Goal: Task Accomplishment & Management: Manage account settings

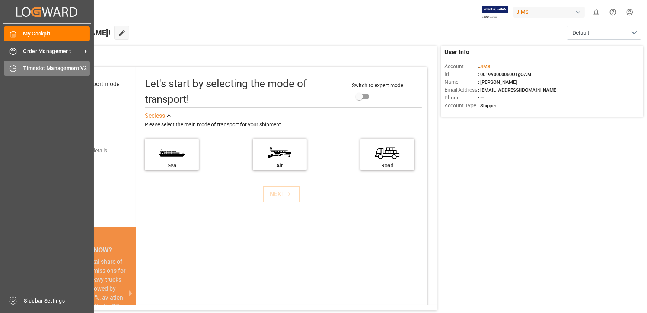
click at [17, 63] on div "Timeslot Management V2 Timeslot Management V2" at bounding box center [47, 68] width 86 height 15
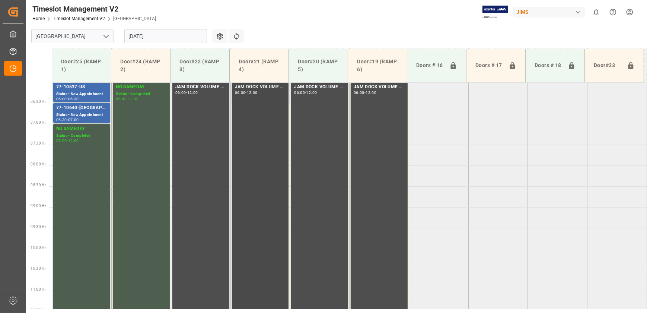
scroll to position [167, 0]
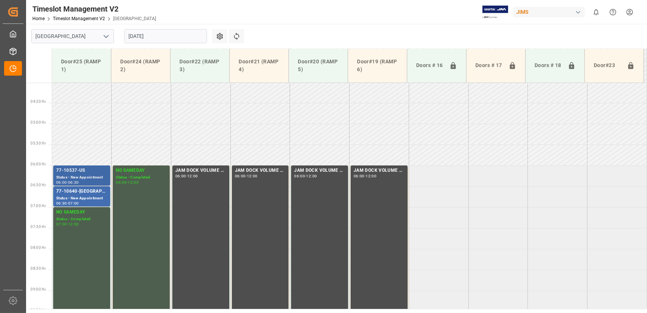
click at [89, 171] on div "77-10537-US" at bounding box center [81, 170] width 51 height 7
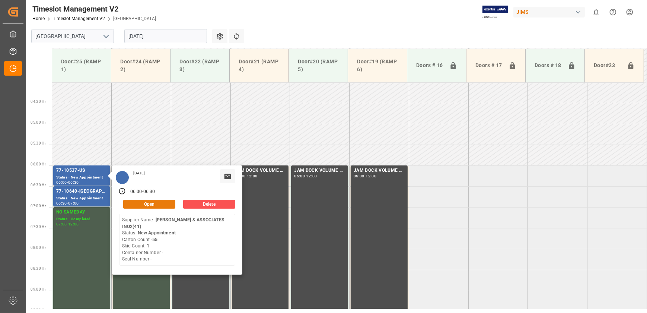
click at [161, 205] on button "Open" at bounding box center [149, 203] width 52 height 9
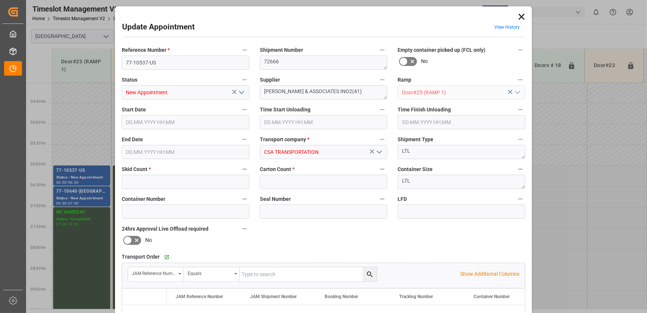
type input "1"
type input "55"
type input "[DATE] 06:00"
type input "[DATE] 06:30"
type input "[DATE] 13:35"
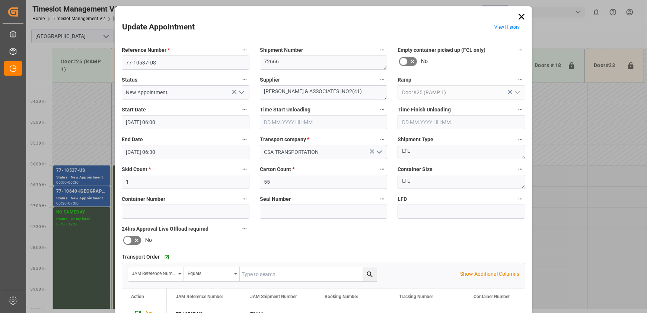
click at [341, 120] on input "text" at bounding box center [324, 122] width 128 height 14
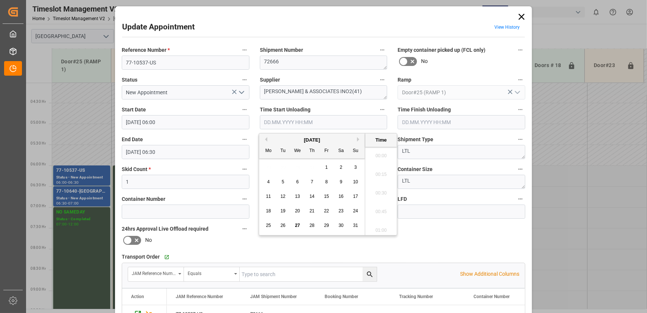
scroll to position [616, 0]
click at [297, 224] on span "27" at bounding box center [297, 224] width 5 height 5
click at [389, 189] on li "08:45" at bounding box center [381, 191] width 32 height 19
type input "[DATE] 08:45"
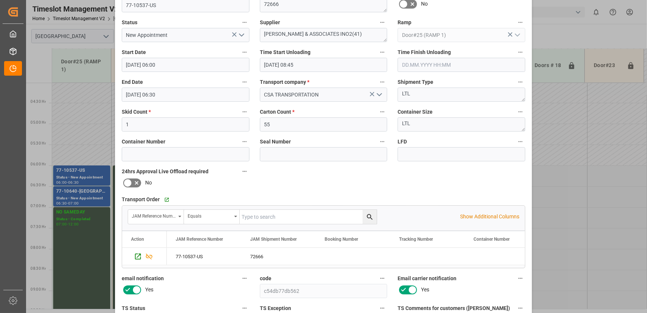
scroll to position [0, 0]
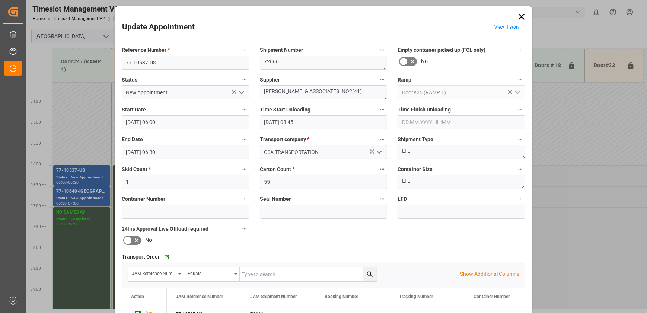
click at [242, 91] on polyline "open menu" at bounding box center [241, 92] width 4 height 2
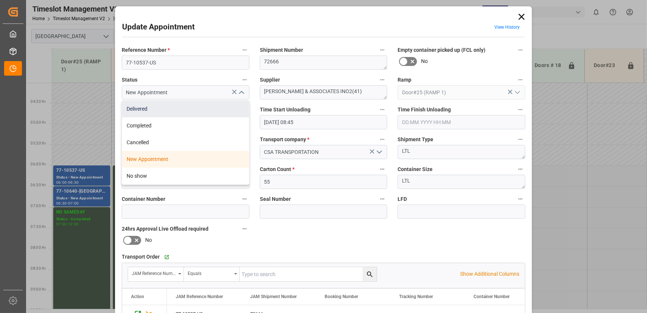
click at [229, 103] on div "Delivered" at bounding box center [185, 108] width 127 height 17
type input "Delivered"
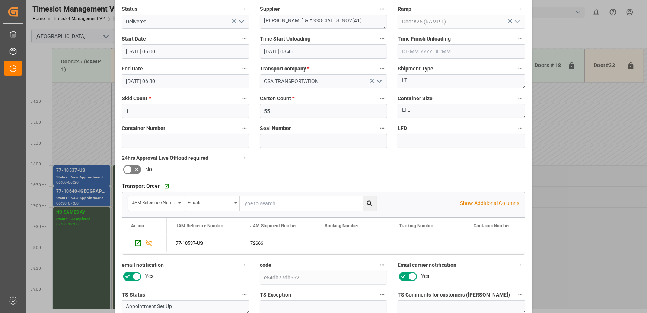
scroll to position [139, 0]
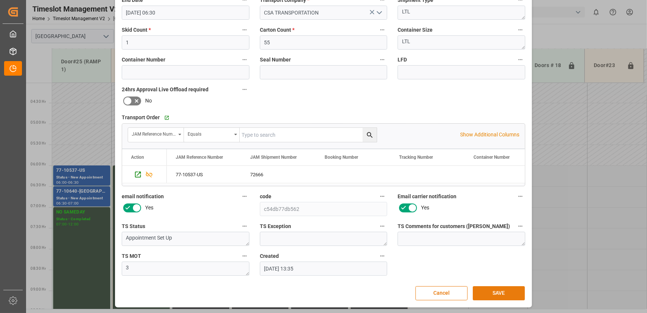
click at [499, 290] on button "SAVE" at bounding box center [498, 293] width 52 height 14
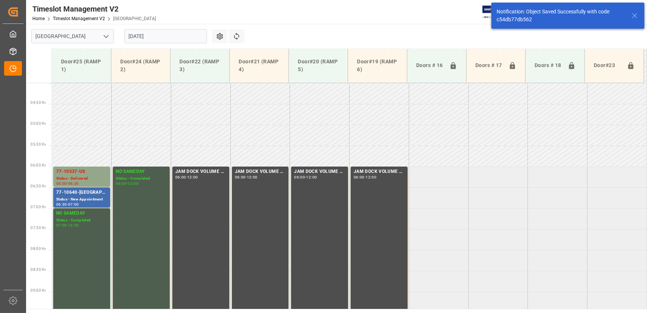
scroll to position [211, 0]
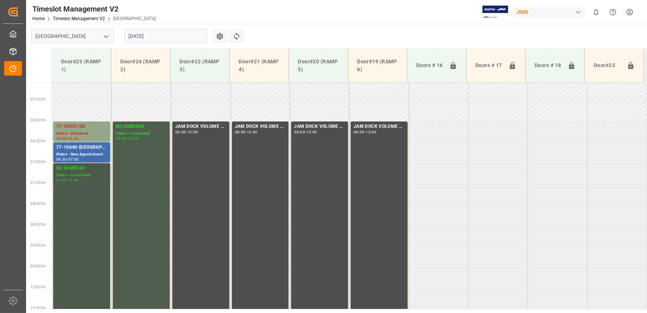
click at [80, 202] on div "NO SAMEDAY Status - Completed 07:00 - 12:00" at bounding box center [81, 266] width 51 height 205
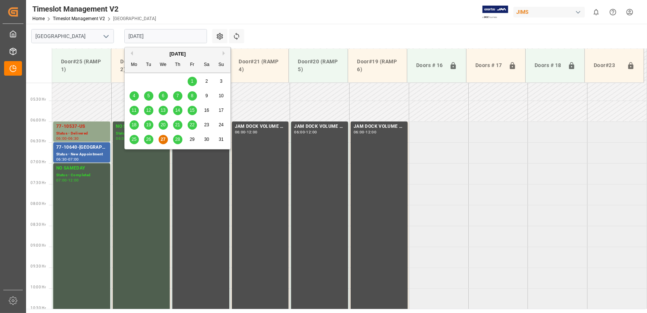
click at [163, 35] on input "[DATE]" at bounding box center [165, 36] width 83 height 14
click at [180, 137] on span "28" at bounding box center [177, 139] width 5 height 5
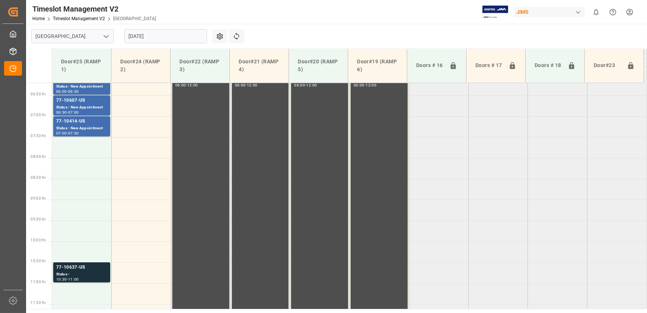
scroll to position [336, 0]
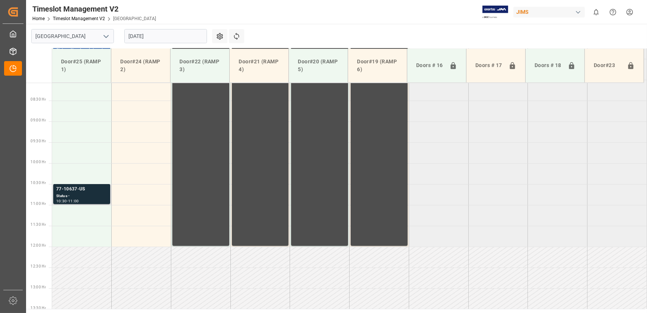
click at [81, 193] on div "Status -" at bounding box center [81, 196] width 51 height 6
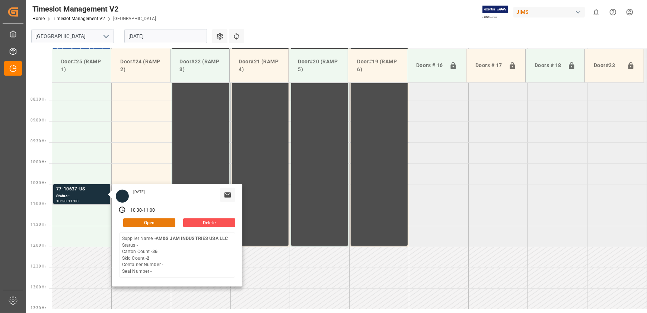
click at [145, 220] on button "Open" at bounding box center [149, 222] width 52 height 9
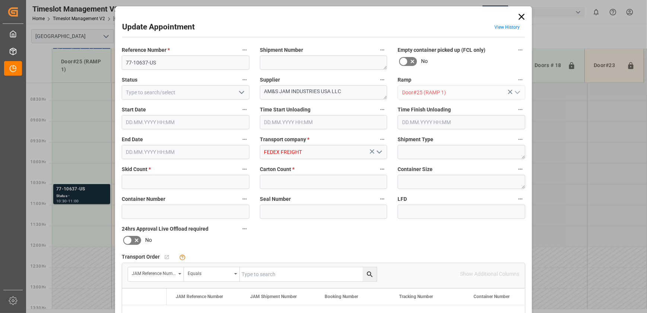
type input "2"
type input "36"
type input "[DATE] 10:30"
type input "[DATE] 11:00"
type input "[DATE] 12:17"
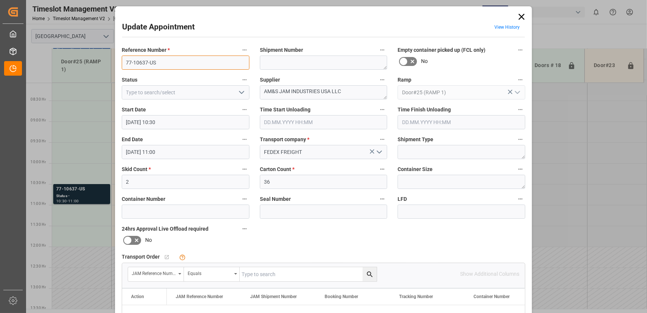
click at [160, 63] on input "77-10637-US" at bounding box center [186, 62] width 128 height 14
click at [215, 272] on div "Equals" at bounding box center [210, 272] width 44 height 9
click at [317, 245] on div "Reference Number * 77-10637-US Shipment Number Empty container picked up (FCL o…" at bounding box center [323, 229] width 414 height 375
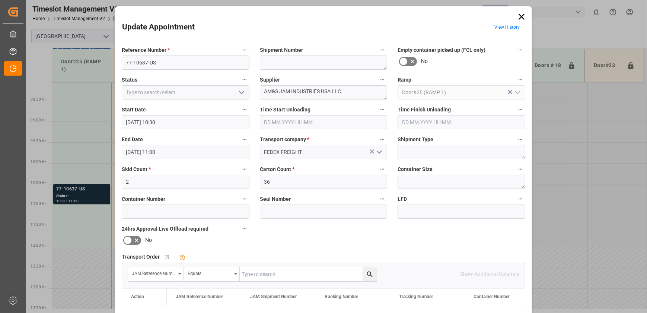
click at [279, 275] on input "text" at bounding box center [308, 274] width 137 height 14
paste input "77-10637-US"
type input "77-10637-US"
click at [519, 15] on icon at bounding box center [521, 17] width 10 height 10
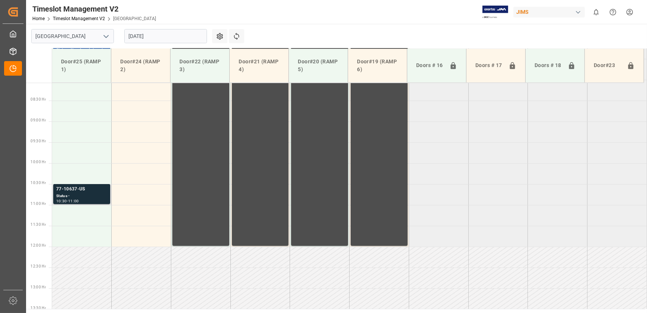
click at [89, 193] on div "Status -" at bounding box center [81, 196] width 51 height 6
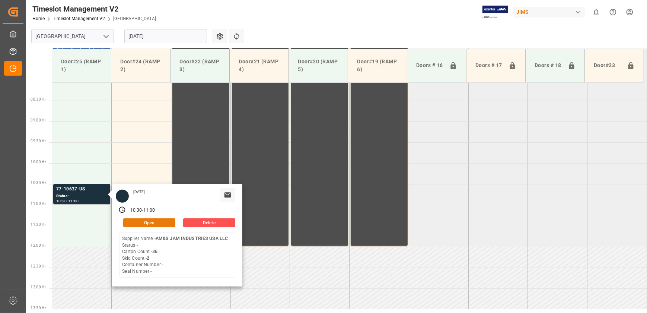
click at [145, 223] on button "Open" at bounding box center [149, 222] width 52 height 9
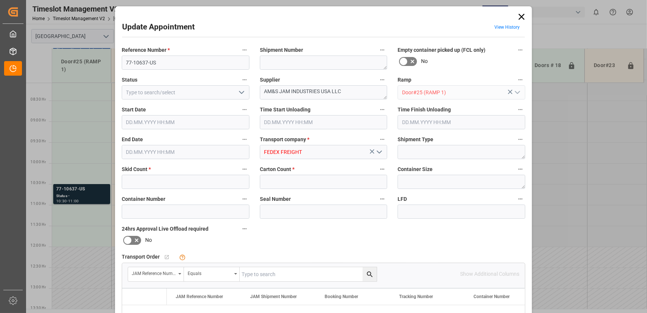
type input "2"
type input "36"
type input "[DATE] 10:30"
type input "[DATE] 11:00"
type input "[DATE] 12:17"
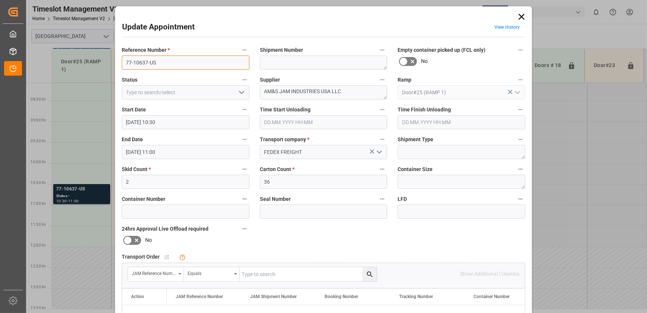
click at [186, 65] on input "77-10637-US" at bounding box center [186, 62] width 128 height 14
click at [249, 273] on input "text" at bounding box center [308, 274] width 137 height 14
paste input "77-10637-US"
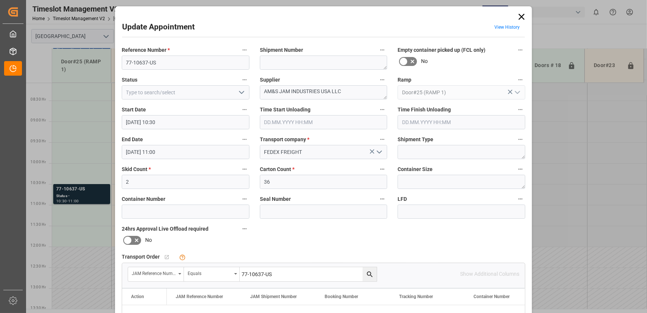
type input "77-10637-US"
click at [369, 275] on icon "search button" at bounding box center [370, 274] width 8 height 8
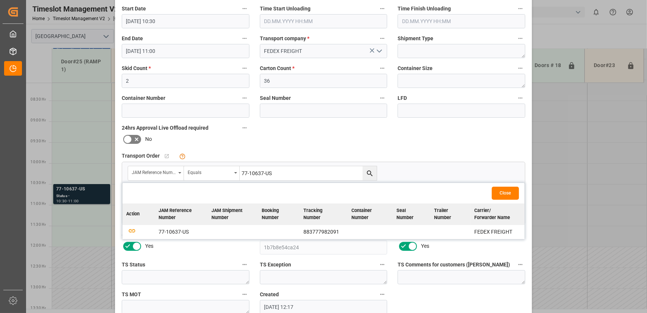
scroll to position [101, 0]
click at [131, 228] on icon "button" at bounding box center [131, 229] width 9 height 9
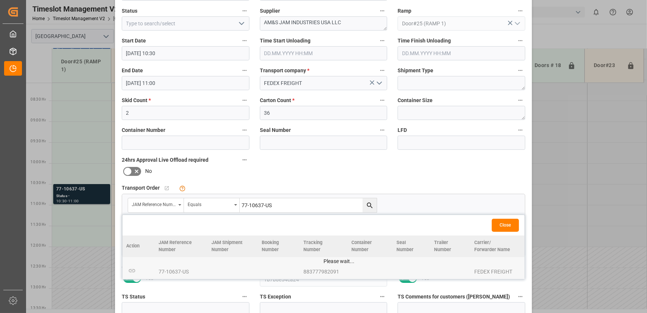
scroll to position [139, 0]
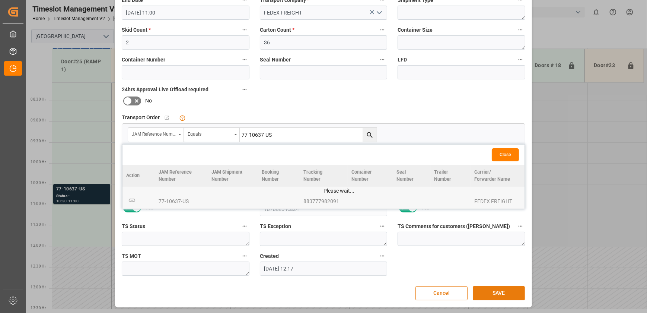
click at [499, 295] on button "SAVE" at bounding box center [498, 293] width 52 height 14
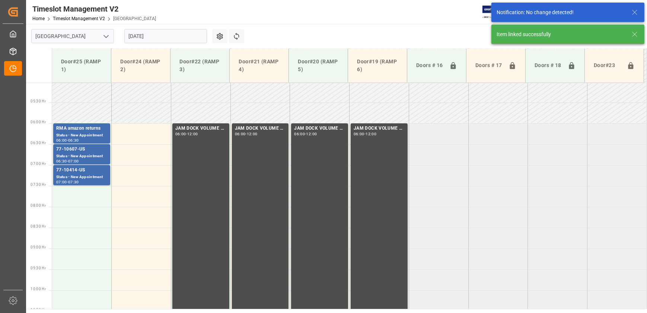
scroll to position [344, 0]
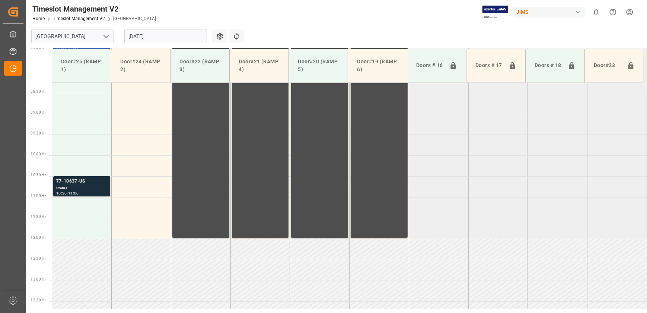
click at [91, 186] on div "Status -" at bounding box center [81, 188] width 51 height 6
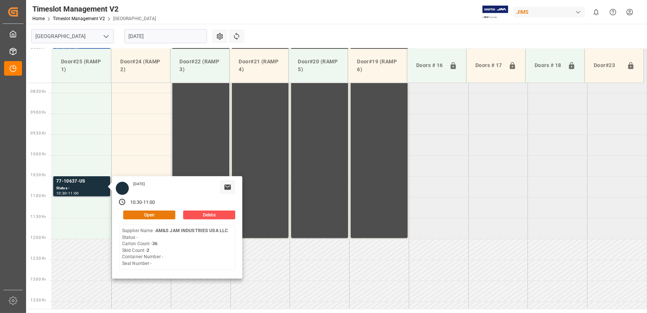
click at [161, 215] on button "Open" at bounding box center [149, 214] width 52 height 9
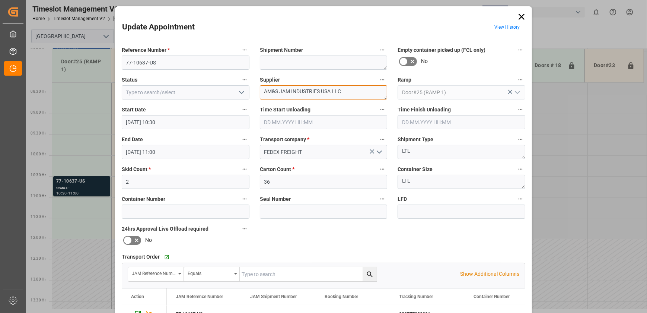
drag, startPoint x: 344, startPoint y: 90, endPoint x: 279, endPoint y: 95, distance: 64.9
click at [279, 95] on textarea "AM&S JAM INDUSTRIES USA LLC" at bounding box center [324, 92] width 128 height 14
click at [312, 94] on textarea "AM&S INO1(" at bounding box center [324, 92] width 128 height 14
click at [326, 91] on textarea "AM&S INO1(9)INO2(" at bounding box center [324, 92] width 128 height 14
click at [343, 91] on textarea "AM&S INO1(9)INO2(20)INO5(8)" at bounding box center [324, 92] width 128 height 14
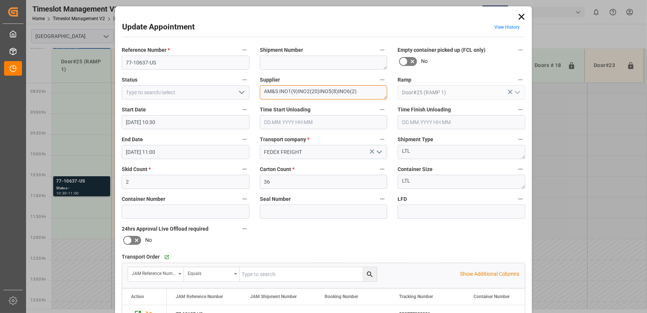
click at [382, 91] on textarea "AM&S INO1(9)INO2(20)INO5(8)INO6(2)" at bounding box center [324, 92] width 128 height 14
type textarea "AM&S INO1(9)INO2(20)INO5(8)INO6(2)INO9(4)"
click at [240, 93] on polyline "open menu" at bounding box center [241, 92] width 4 height 2
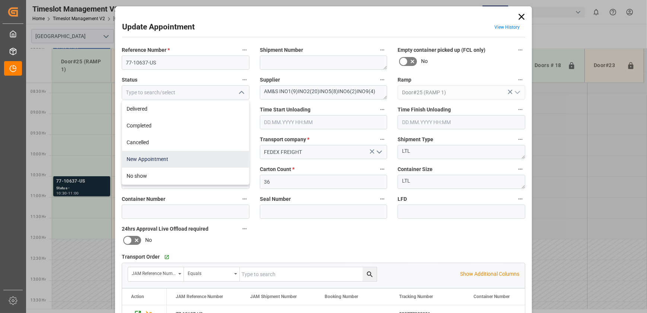
click at [190, 161] on div "New Appointment" at bounding box center [185, 159] width 127 height 17
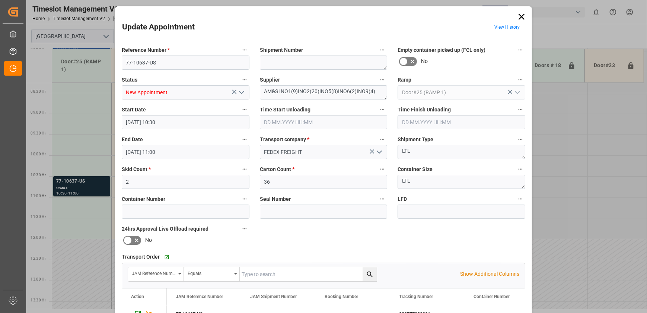
type input "New Appointment"
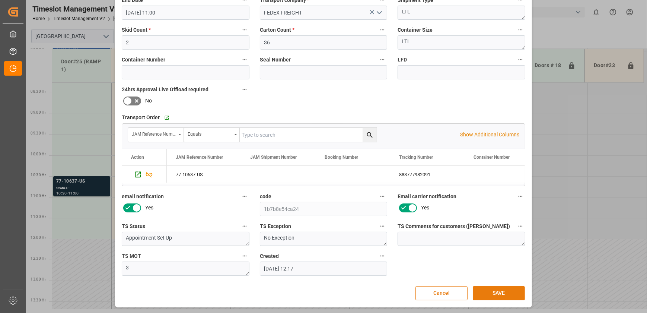
click at [491, 292] on button "SAVE" at bounding box center [498, 293] width 52 height 14
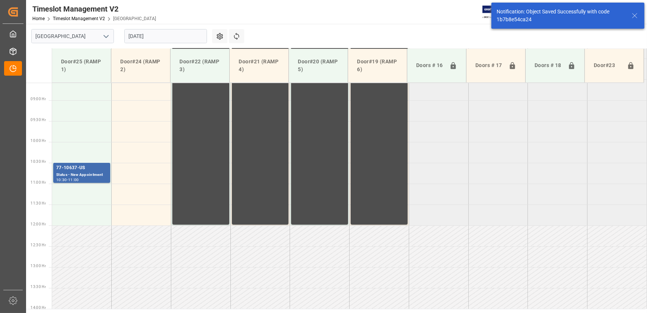
scroll to position [378, 0]
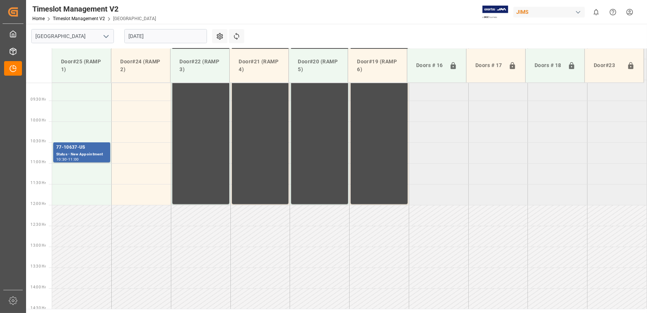
drag, startPoint x: 130, startPoint y: 255, endPoint x: 99, endPoint y: 230, distance: 39.4
click at [129, 255] on td at bounding box center [142, 256] width 60 height 21
click at [81, 154] on div "Status - New Appointment" at bounding box center [81, 154] width 51 height 6
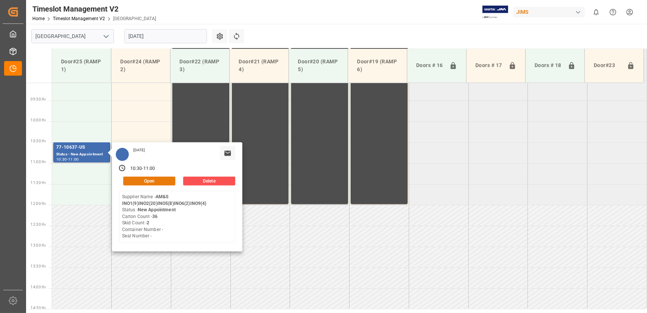
click at [144, 178] on button "Open" at bounding box center [149, 180] width 52 height 9
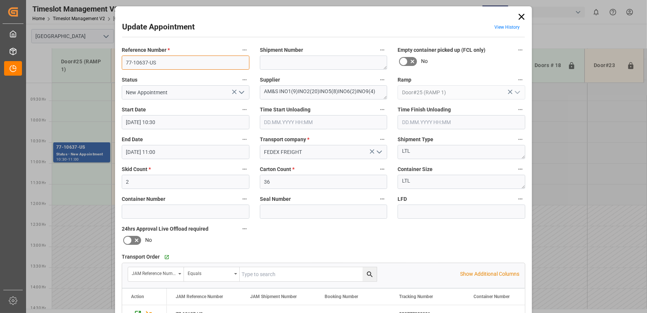
click at [170, 60] on input "77-10637-US" at bounding box center [186, 62] width 128 height 14
click at [342, 57] on textarea at bounding box center [324, 62] width 128 height 14
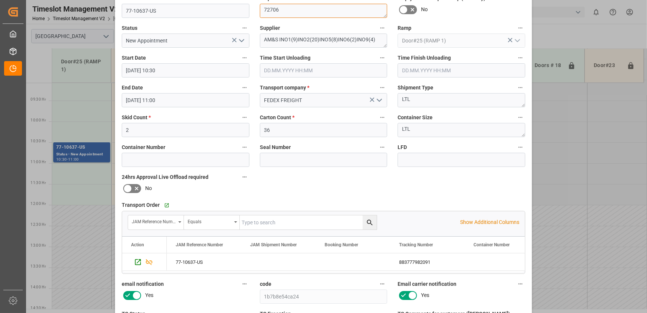
scroll to position [139, 0]
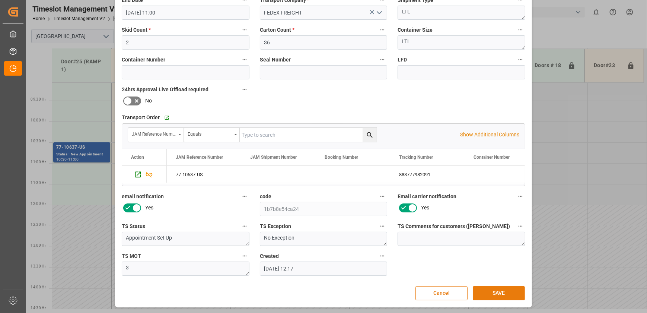
type textarea "72706"
click at [499, 297] on button "SAVE" at bounding box center [498, 293] width 52 height 14
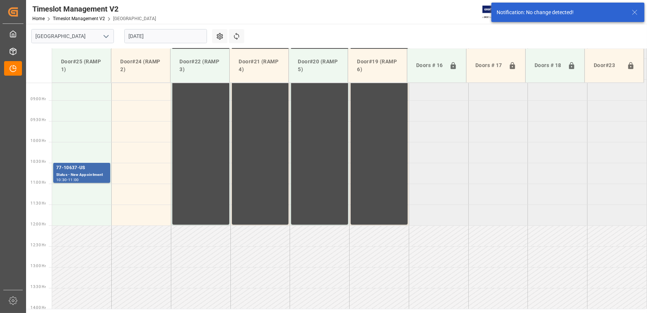
scroll to position [378, 0]
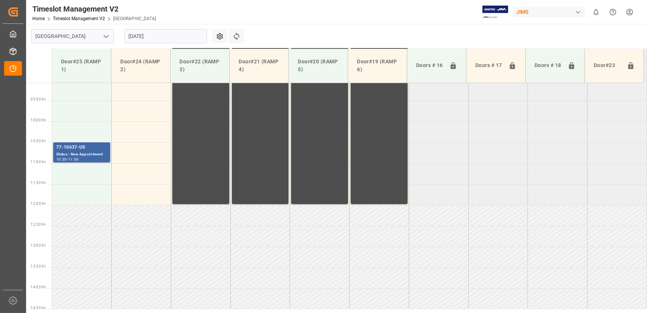
click at [98, 153] on div "Status - New Appointment" at bounding box center [81, 154] width 51 height 6
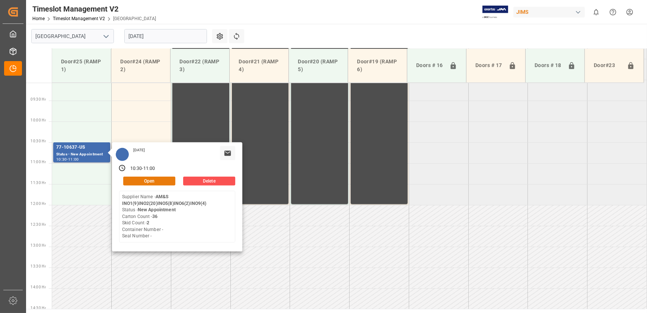
click at [144, 181] on button "Open" at bounding box center [149, 180] width 52 height 9
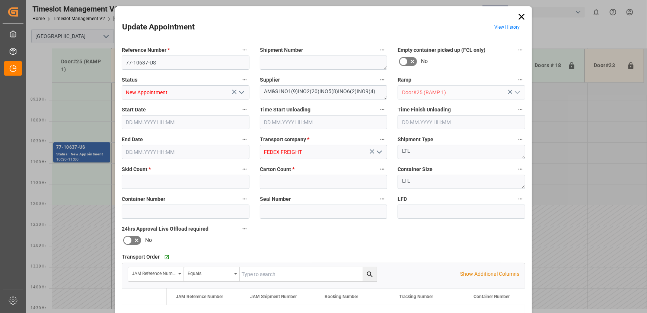
type input "2"
type input "36"
type input "[DATE] 10:30"
type input "[DATE] 11:00"
type input "[DATE] 12:17"
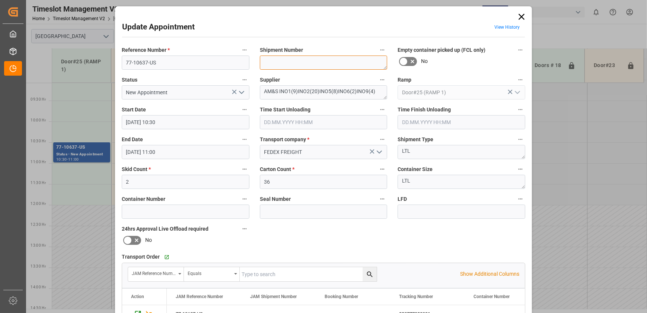
click at [322, 62] on textarea at bounding box center [324, 62] width 128 height 14
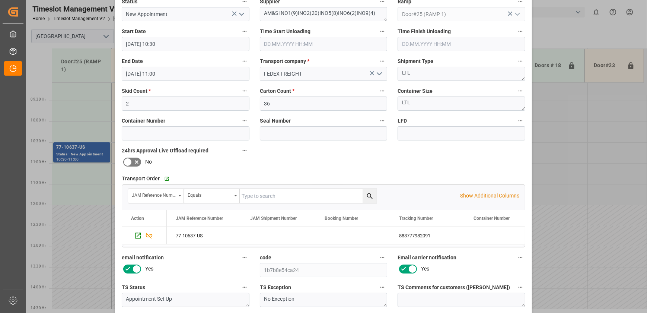
scroll to position [139, 0]
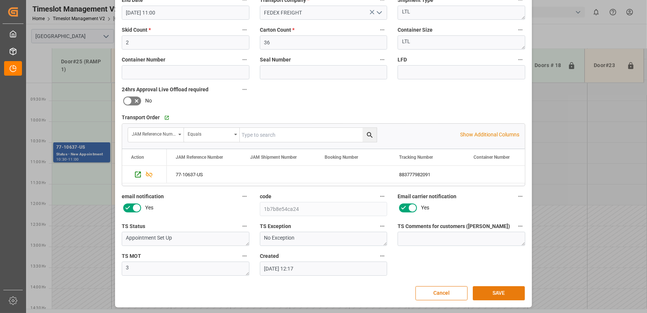
type textarea "72706"
click at [486, 286] on button "SAVE" at bounding box center [498, 293] width 52 height 14
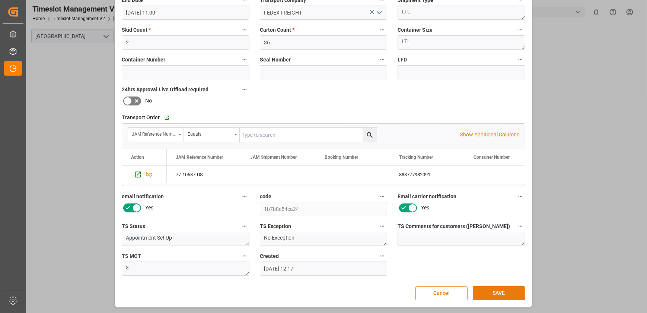
click at [487, 292] on button "SAVE" at bounding box center [498, 293] width 52 height 14
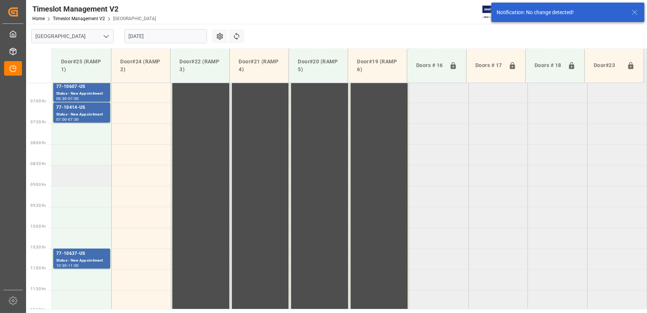
scroll to position [237, 0]
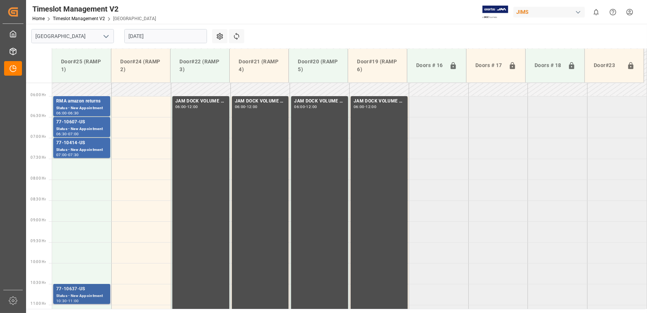
click at [97, 291] on div "77-10637-US" at bounding box center [81, 288] width 51 height 7
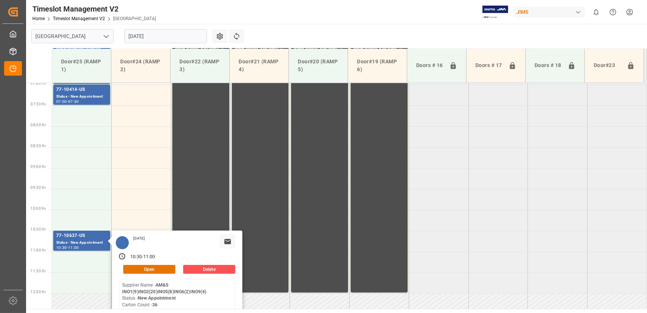
scroll to position [372, 0]
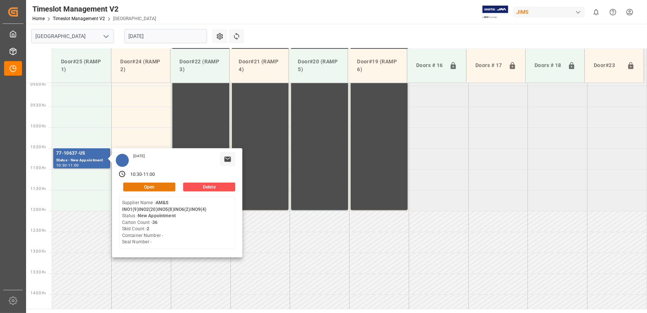
click at [167, 185] on button "Open" at bounding box center [149, 186] width 52 height 9
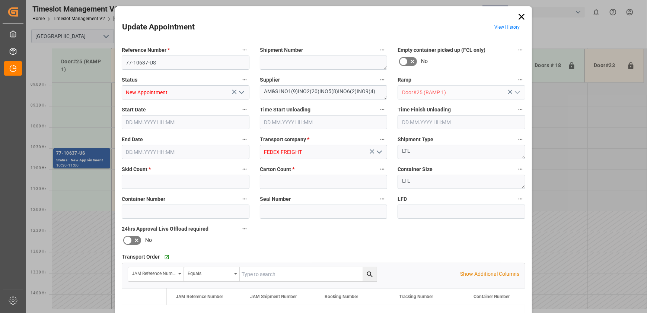
type input "2"
type input "36"
type input "[DATE] 10:30"
type input "[DATE] 11:00"
type input "[DATE] 12:17"
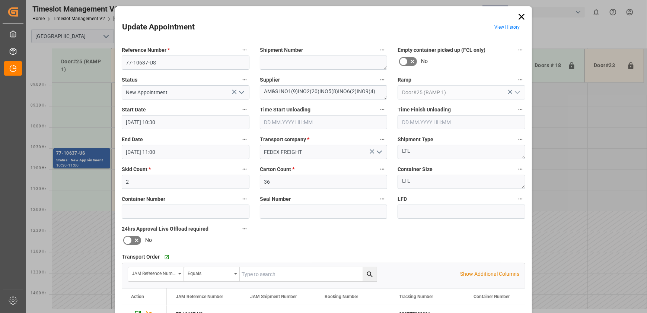
click at [522, 15] on icon at bounding box center [521, 17] width 6 height 6
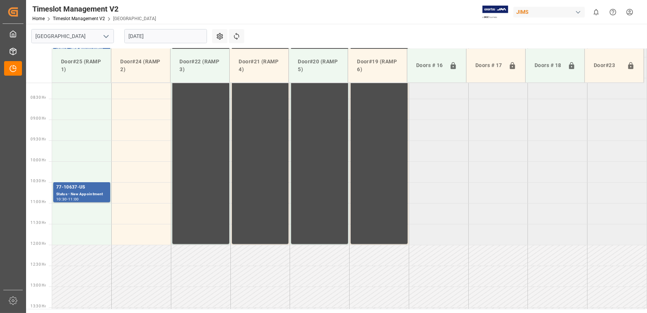
scroll to position [338, 0]
click at [160, 39] on input "[DATE]" at bounding box center [165, 36] width 83 height 14
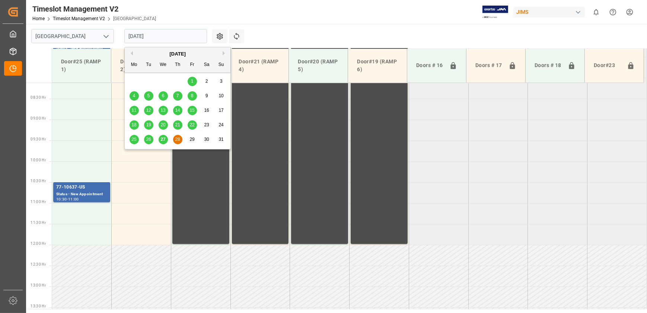
click at [161, 139] on span "27" at bounding box center [162, 139] width 5 height 5
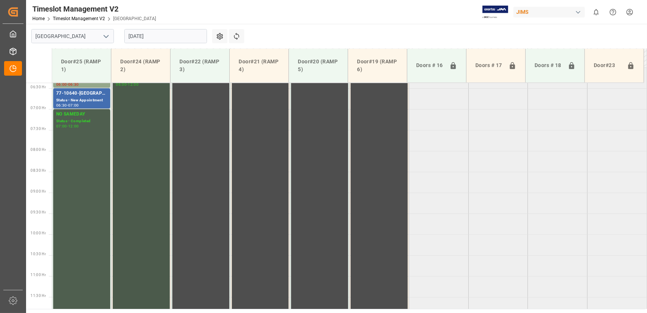
scroll to position [167, 0]
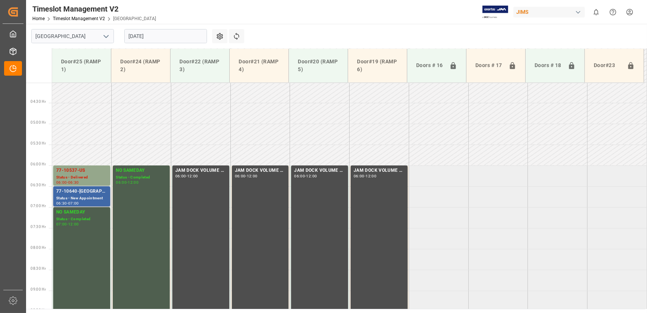
click at [84, 193] on div "77-10640-[GEOGRAPHIC_DATA]" at bounding box center [81, 191] width 51 height 7
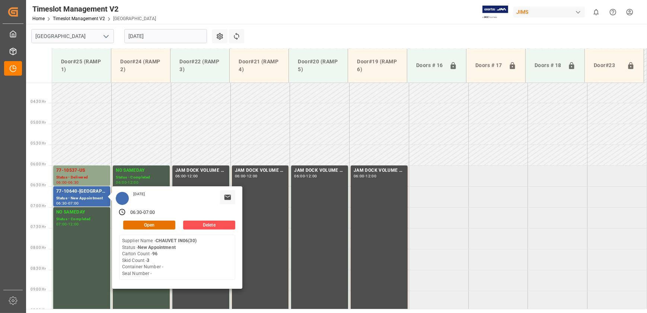
click at [188, 38] on input "[DATE]" at bounding box center [165, 36] width 83 height 14
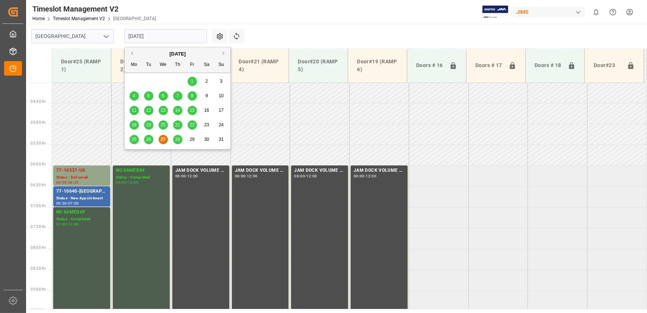
click at [177, 138] on span "28" at bounding box center [177, 139] width 5 height 5
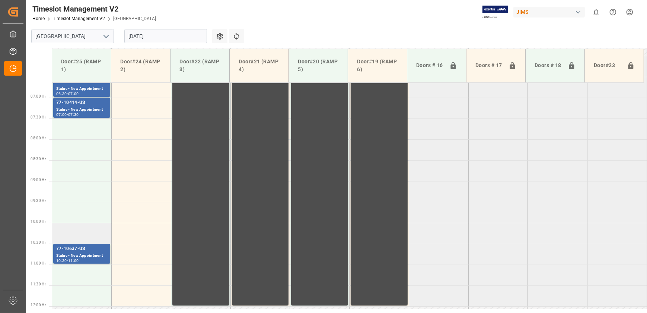
scroll to position [276, 0]
click at [90, 253] on div "Status - New Appointment" at bounding box center [81, 256] width 51 height 6
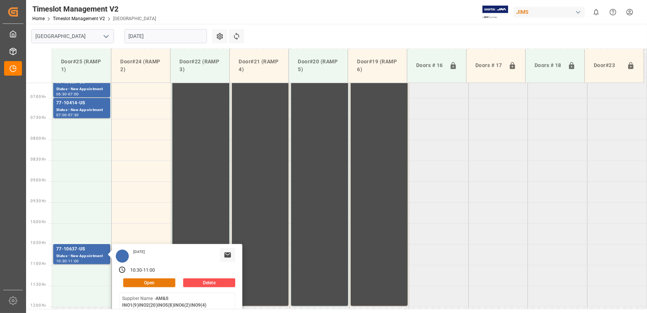
click at [158, 282] on button "Open" at bounding box center [149, 282] width 52 height 9
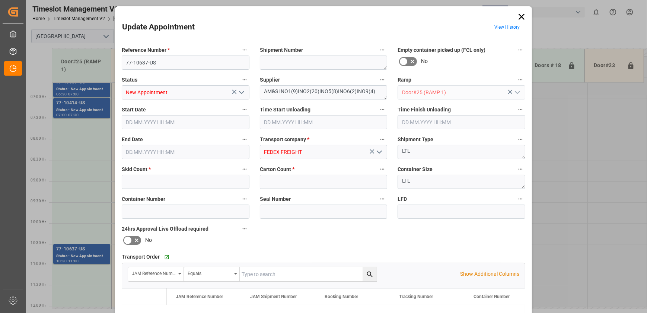
type input "2"
type input "36"
type input "[DATE] 10:30"
type input "[DATE] 11:00"
type input "[DATE] 12:17"
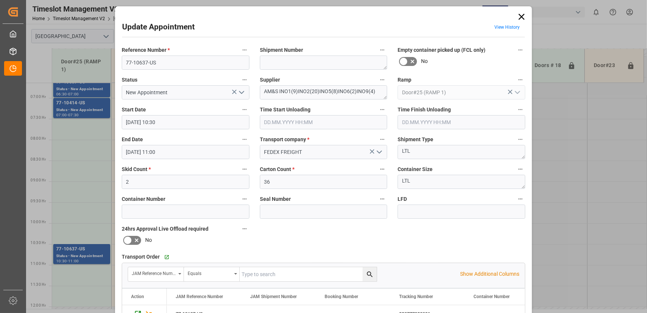
click at [219, 116] on input "[DATE] 10:30" at bounding box center [186, 122] width 128 height 14
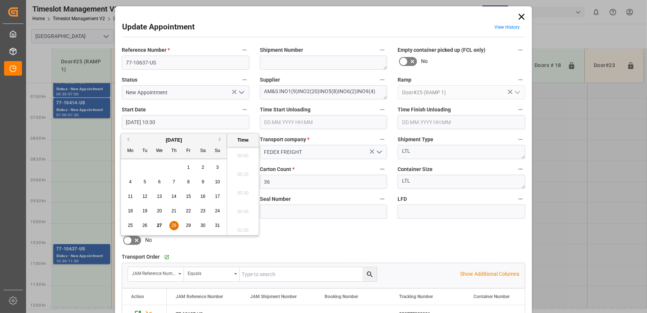
scroll to position [746, 0]
drag, startPoint x: 170, startPoint y: 226, endPoint x: 187, endPoint y: 225, distance: 17.5
click at [171, 226] on div "28" at bounding box center [173, 225] width 9 height 9
click at [246, 167] on li "07:30" at bounding box center [243, 170] width 32 height 19
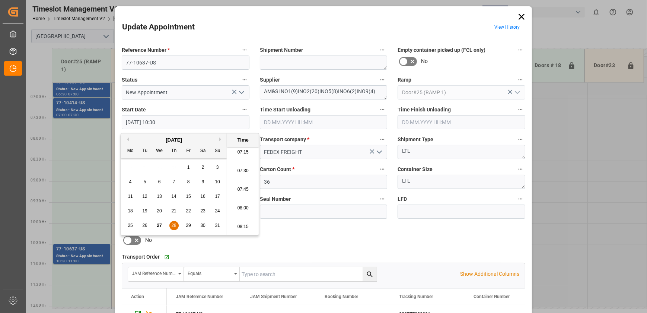
type input "[DATE] 07:30"
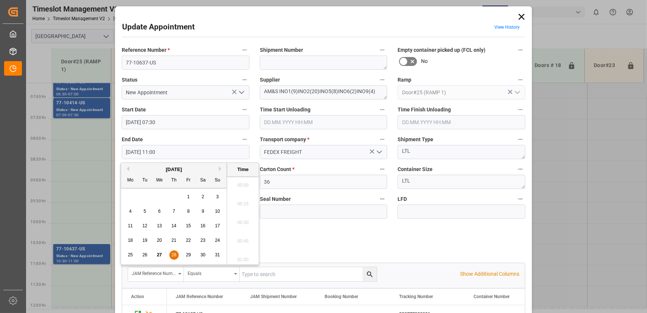
drag, startPoint x: 182, startPoint y: 151, endPoint x: 187, endPoint y: 151, distance: 4.9
click at [185, 151] on input "[DATE] 11:00" at bounding box center [186, 152] width 128 height 14
click at [173, 252] on span "28" at bounding box center [173, 254] width 5 height 5
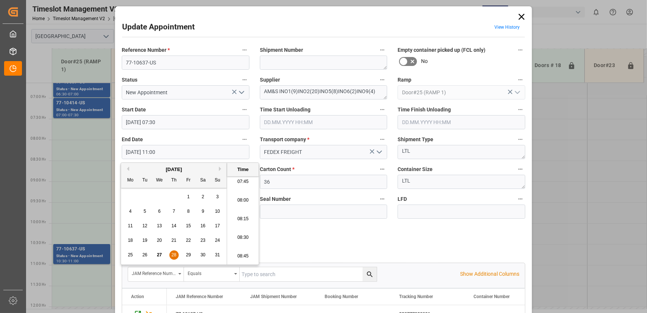
click at [247, 202] on li "08:00" at bounding box center [243, 200] width 32 height 19
type input "[DATE] 08:00"
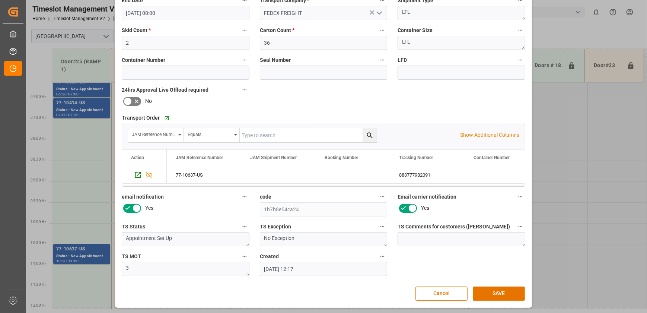
scroll to position [139, 0]
click at [500, 289] on button "SAVE" at bounding box center [498, 293] width 52 height 14
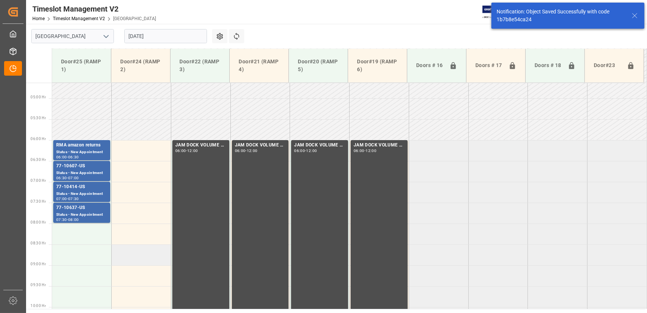
scroll to position [185, 0]
